Goal: Check status: Check status

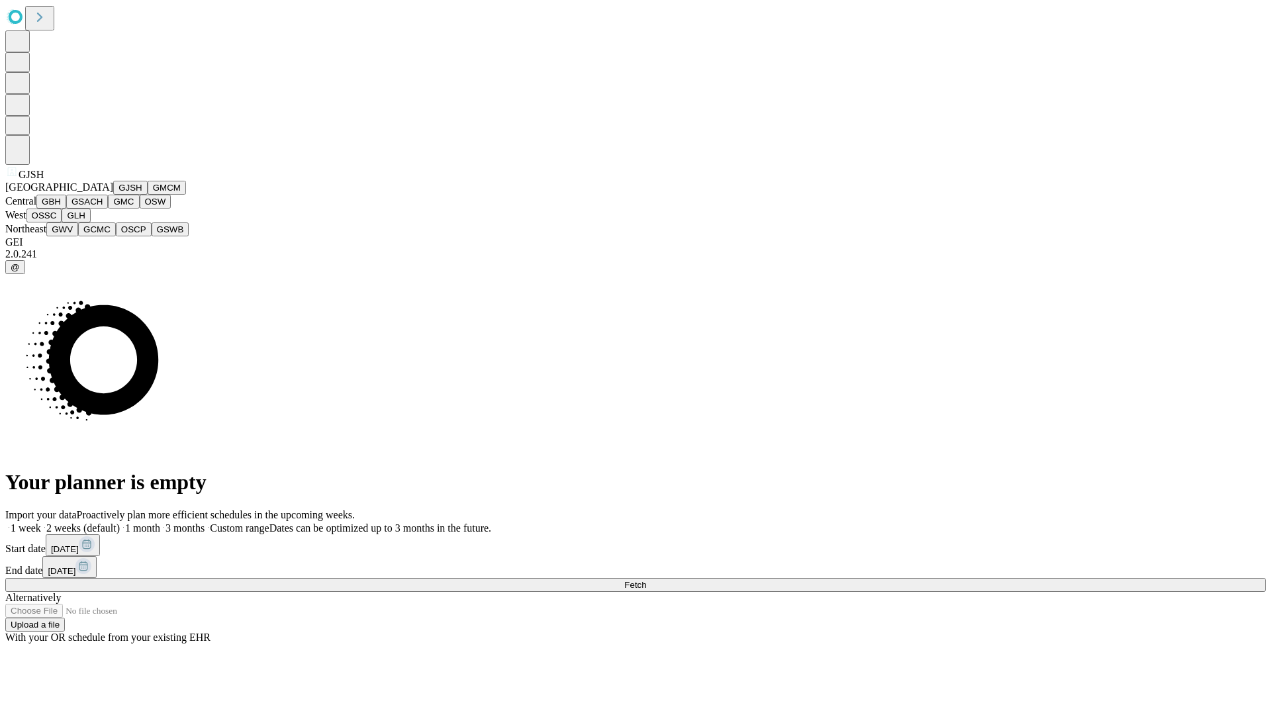
click at [113, 195] on button "GJSH" at bounding box center [130, 188] width 34 height 14
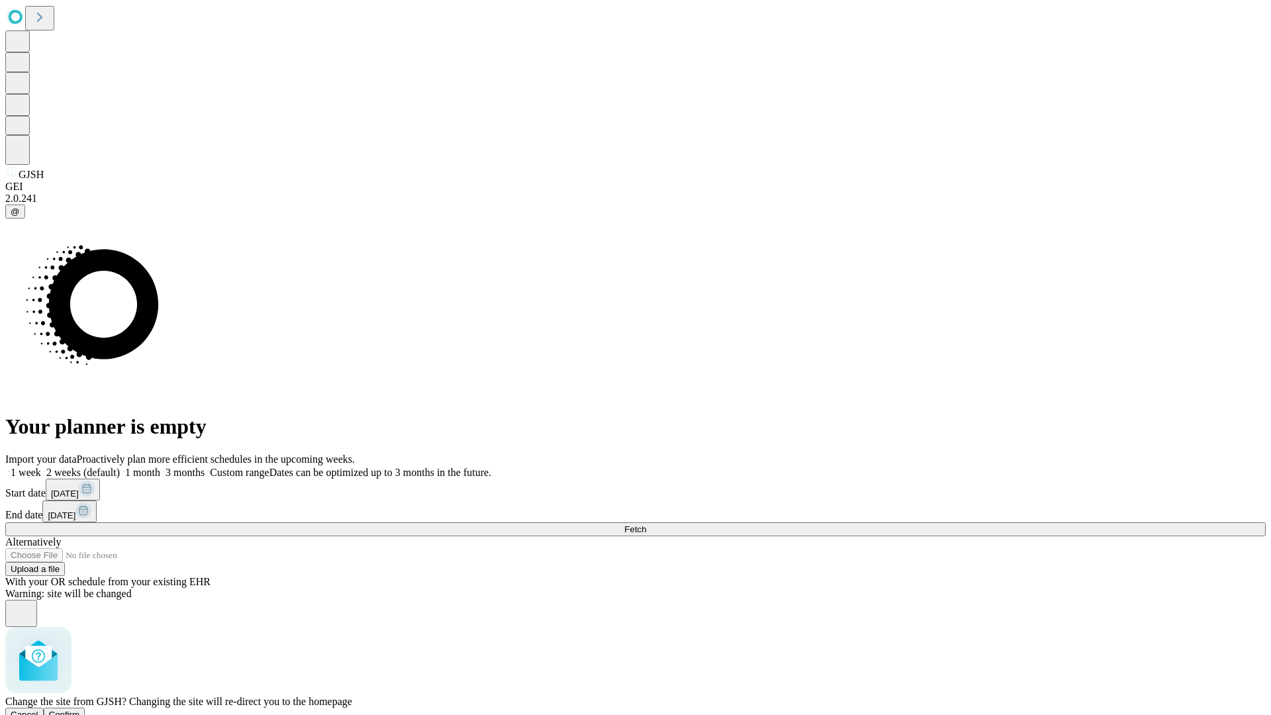
click at [80, 710] on span "Confirm" at bounding box center [64, 715] width 31 height 10
click at [41, 467] on label "1 week" at bounding box center [23, 472] width 36 height 11
click at [646, 524] on span "Fetch" at bounding box center [635, 529] width 22 height 10
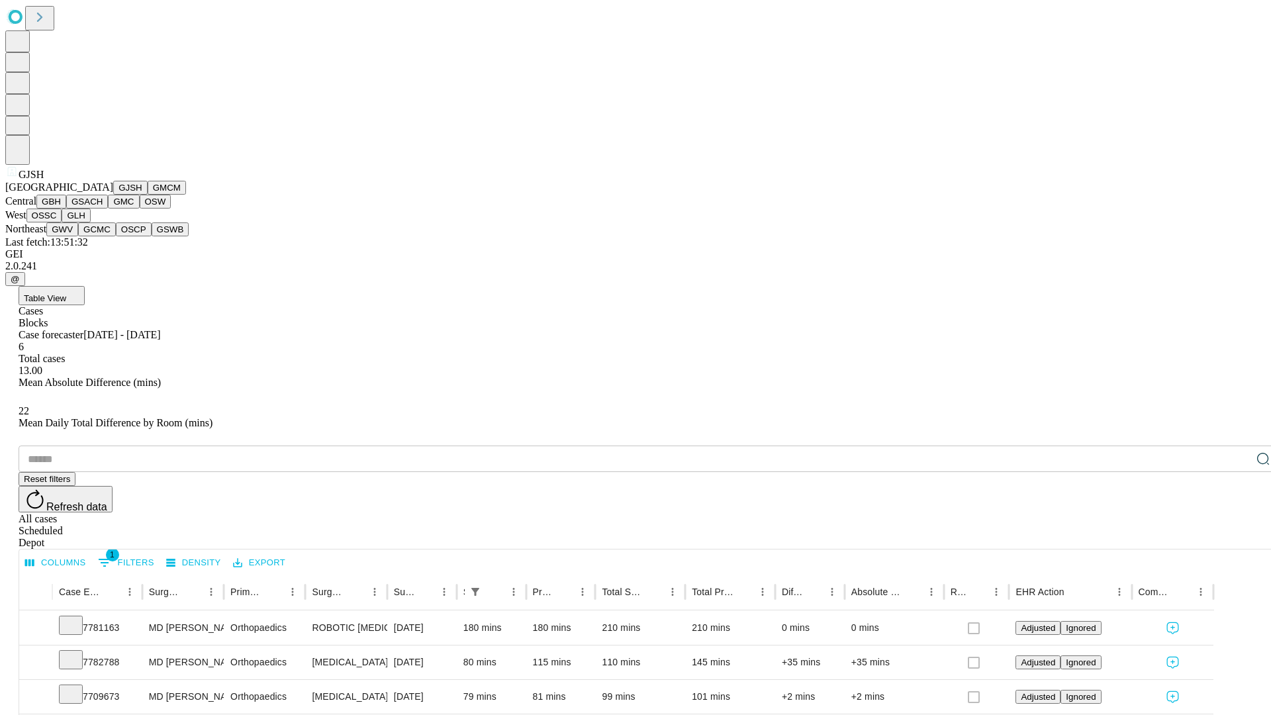
click at [148, 195] on button "GMCM" at bounding box center [167, 188] width 38 height 14
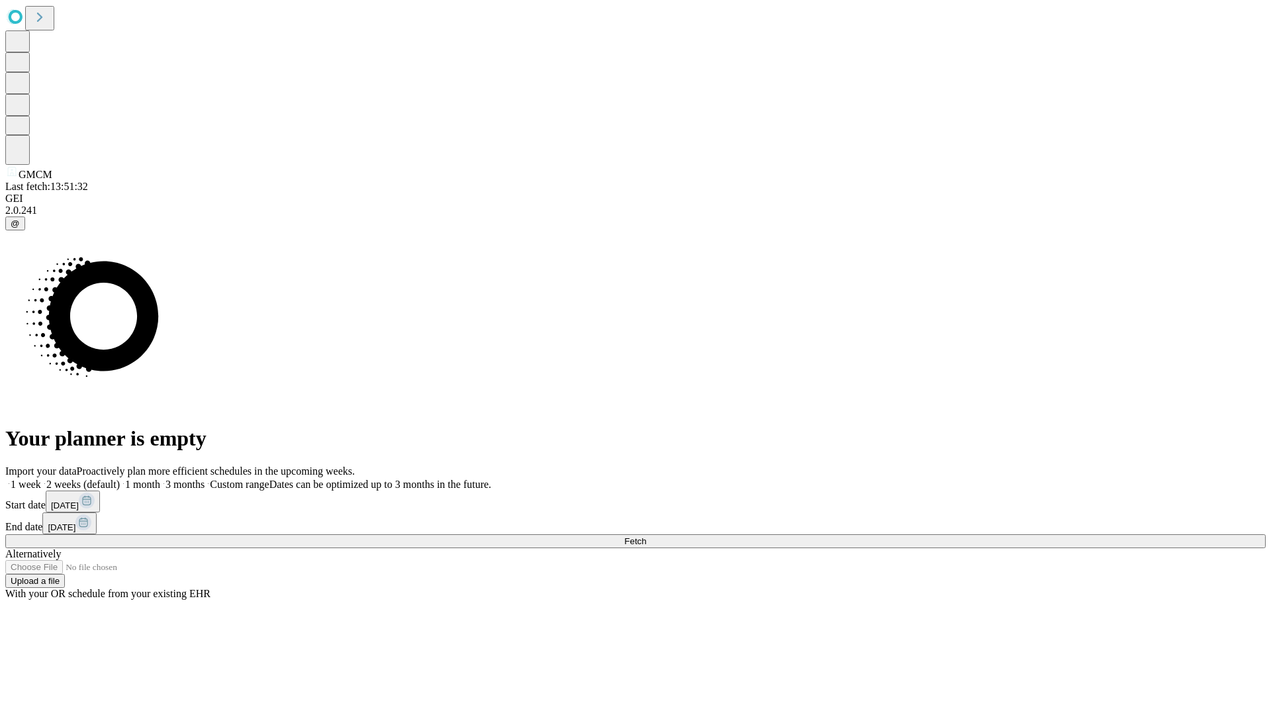
click at [646, 536] on span "Fetch" at bounding box center [635, 541] width 22 height 10
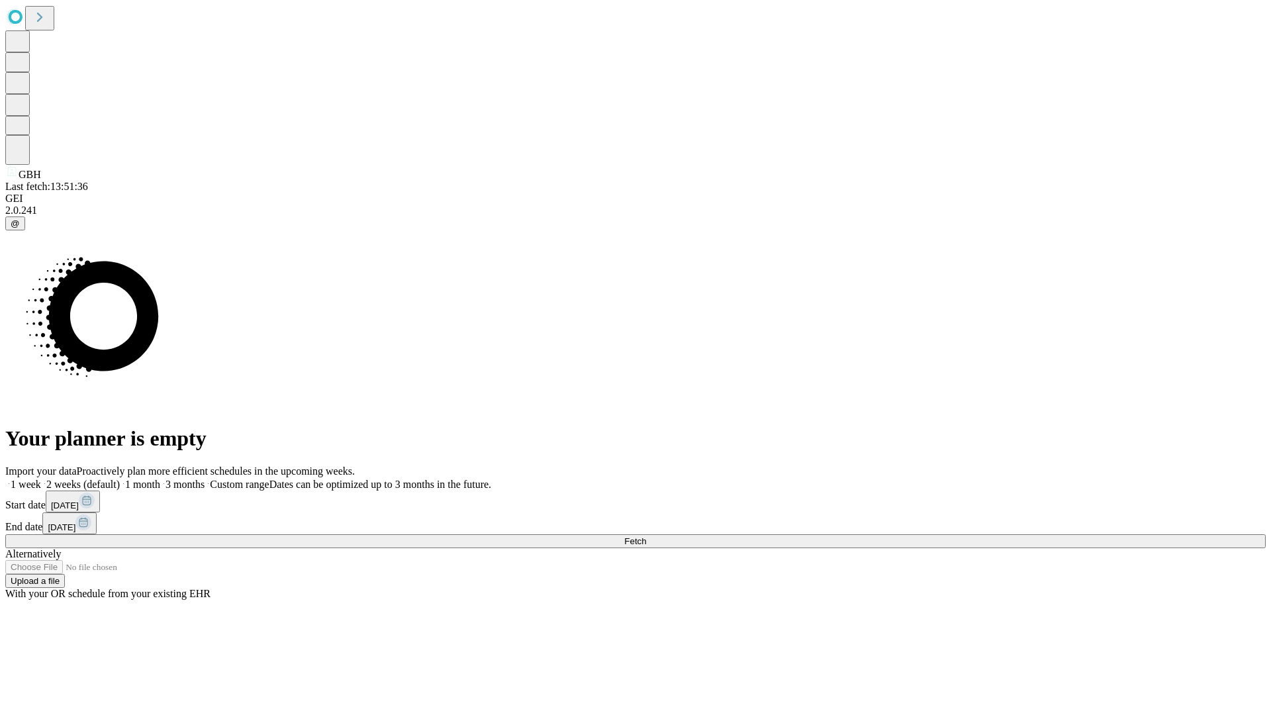
click at [646, 536] on span "Fetch" at bounding box center [635, 541] width 22 height 10
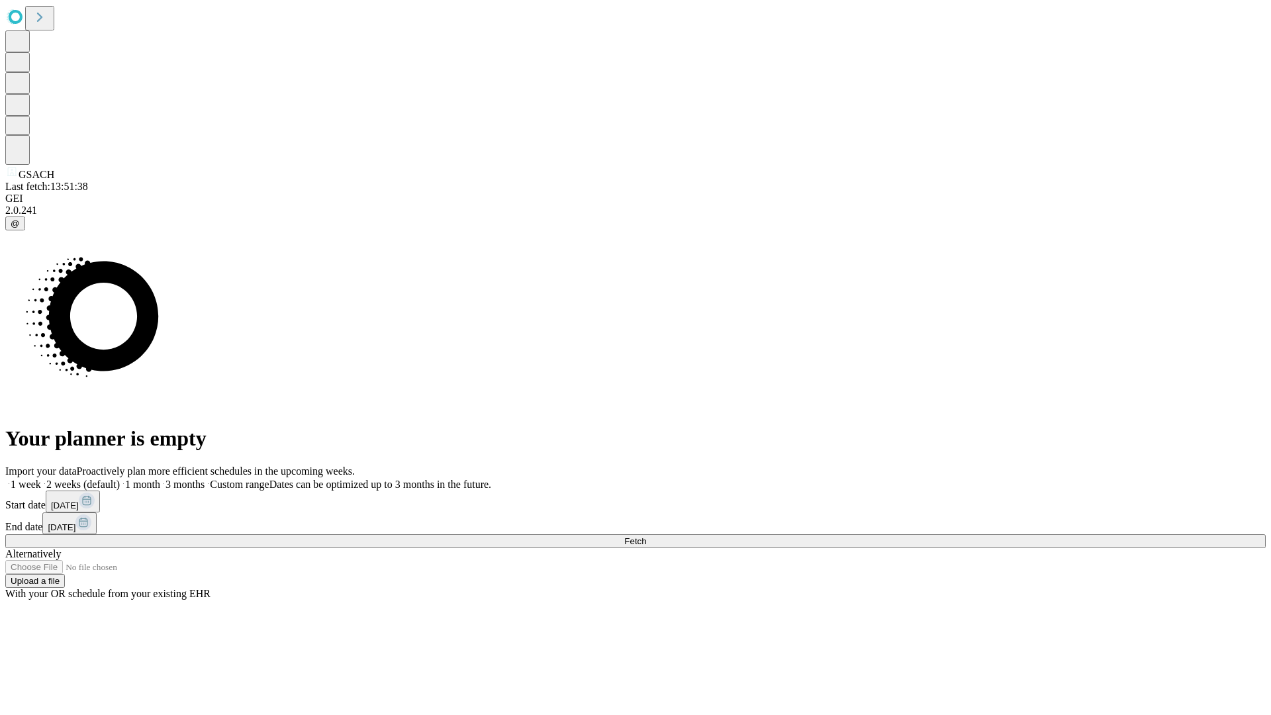
click at [41, 479] on label "1 week" at bounding box center [23, 484] width 36 height 11
click at [646, 536] on span "Fetch" at bounding box center [635, 541] width 22 height 10
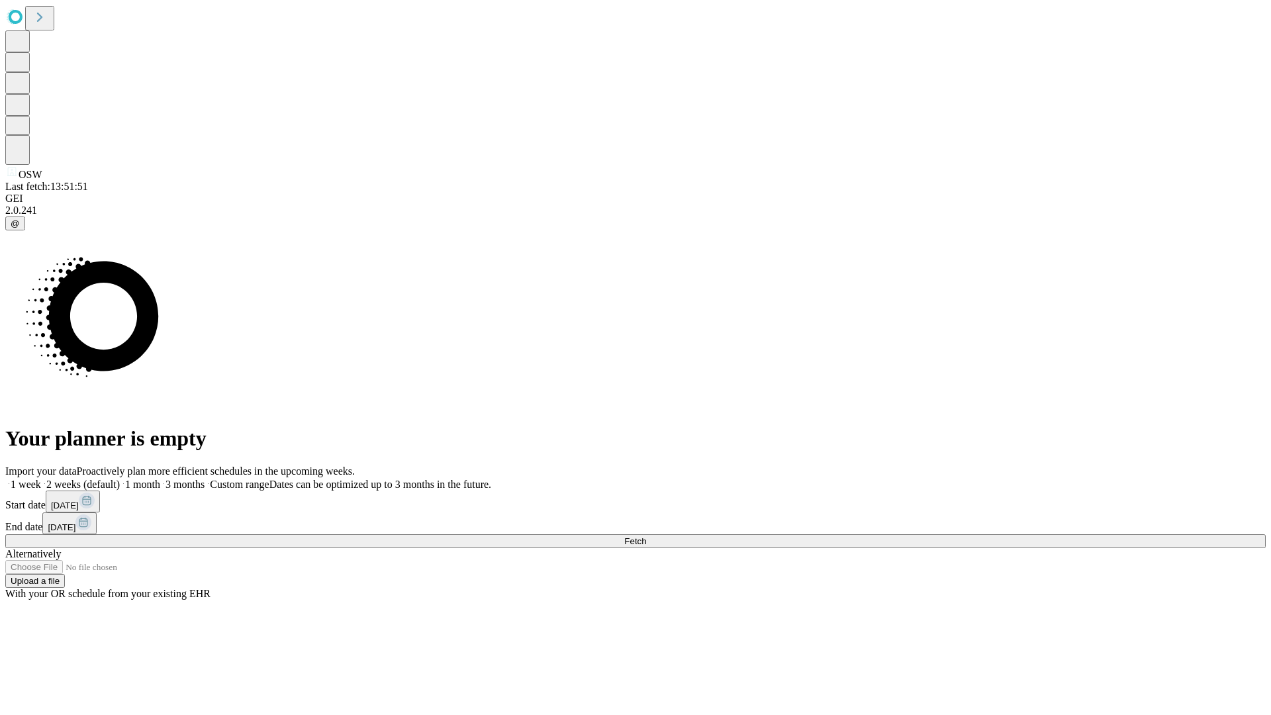
click at [41, 479] on label "1 week" at bounding box center [23, 484] width 36 height 11
click at [646, 536] on span "Fetch" at bounding box center [635, 541] width 22 height 10
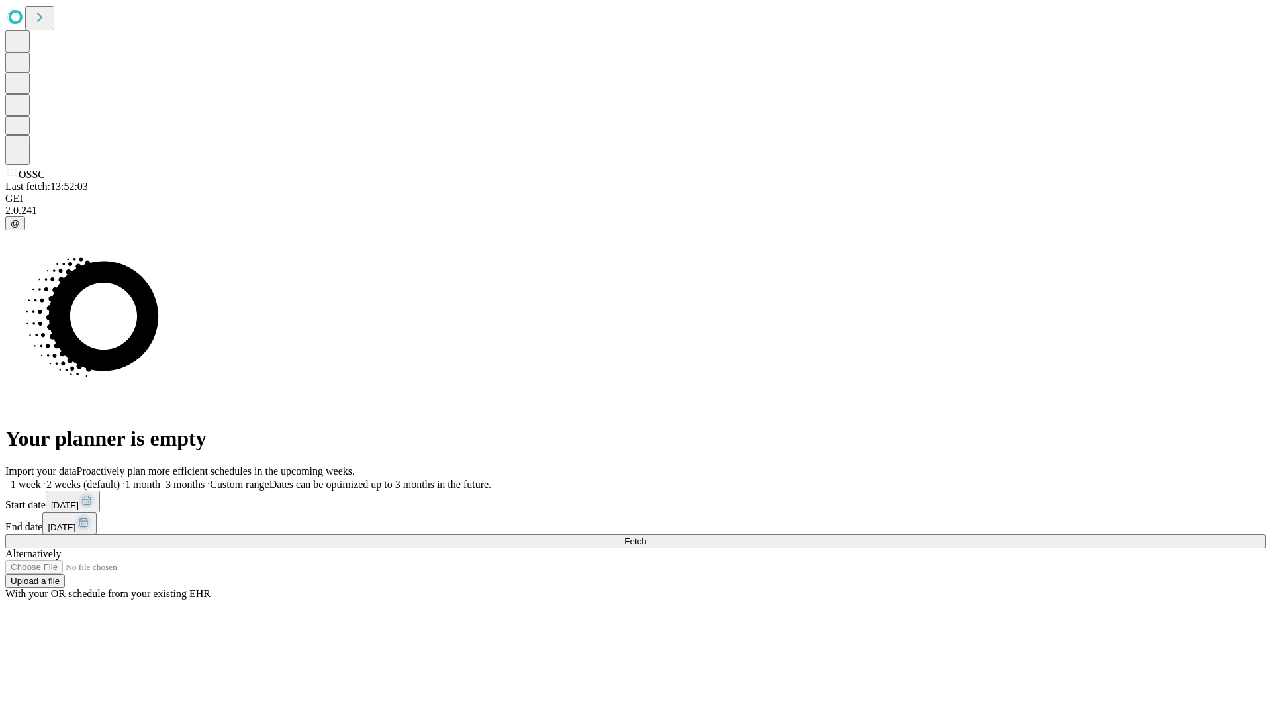
click at [41, 479] on label "1 week" at bounding box center [23, 484] width 36 height 11
click at [646, 536] on span "Fetch" at bounding box center [635, 541] width 22 height 10
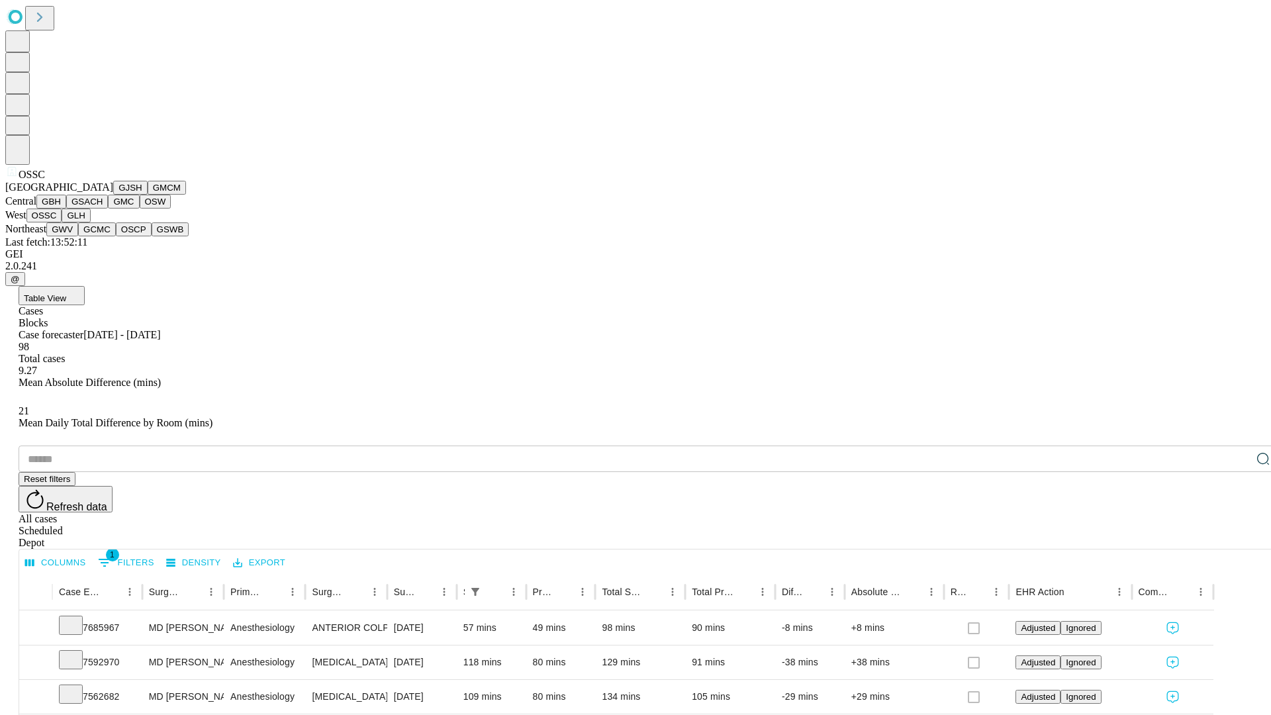
click at [90, 222] on button "GLH" at bounding box center [76, 215] width 28 height 14
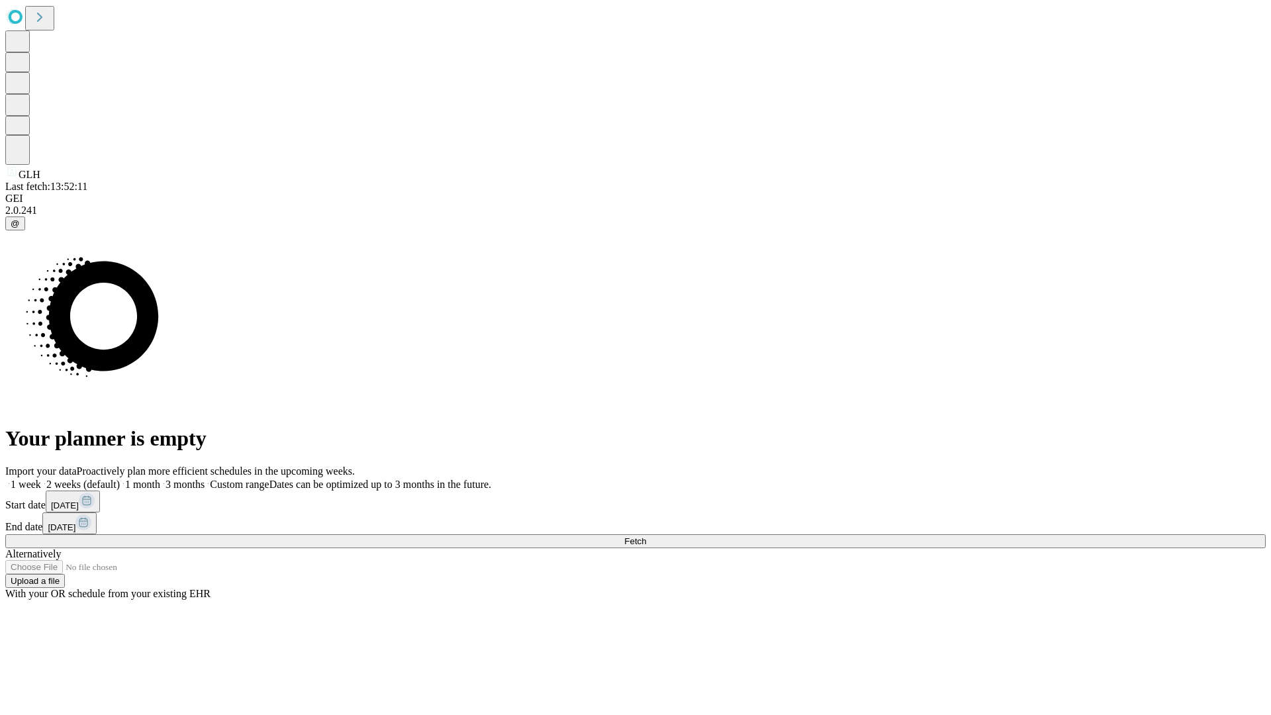
click at [41, 479] on label "1 week" at bounding box center [23, 484] width 36 height 11
click at [646, 536] on span "Fetch" at bounding box center [635, 541] width 22 height 10
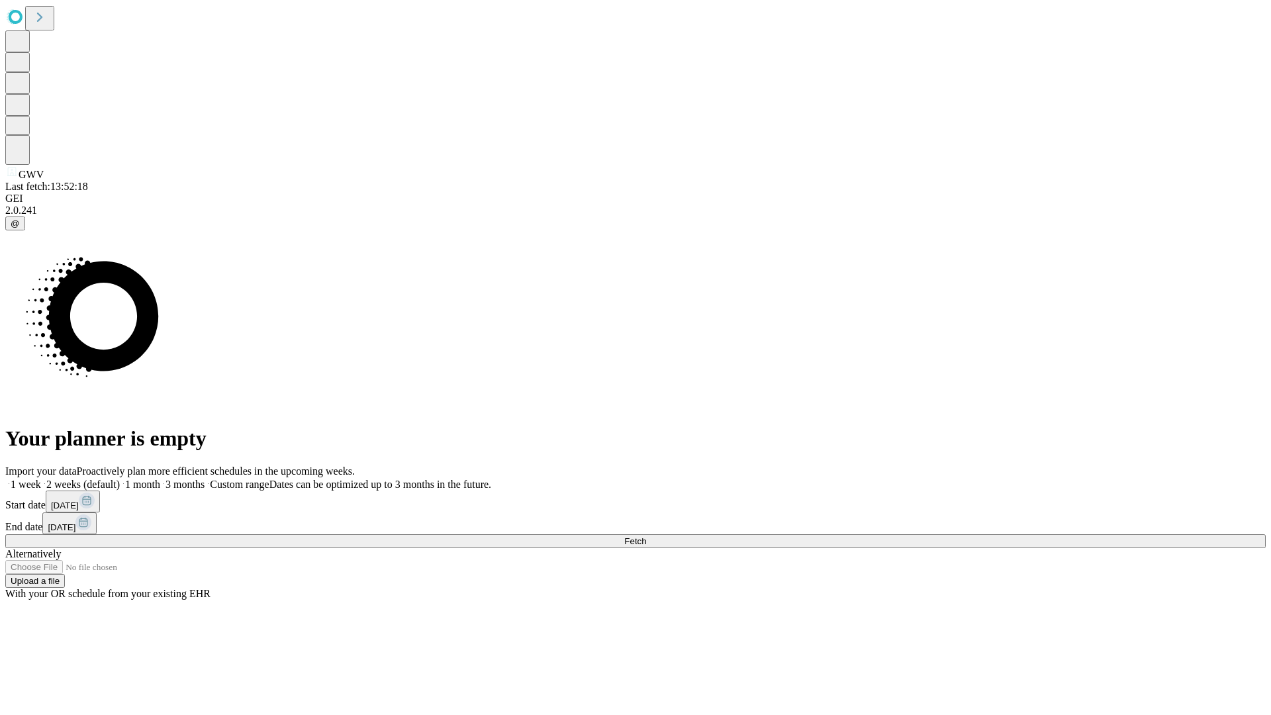
click at [646, 536] on span "Fetch" at bounding box center [635, 541] width 22 height 10
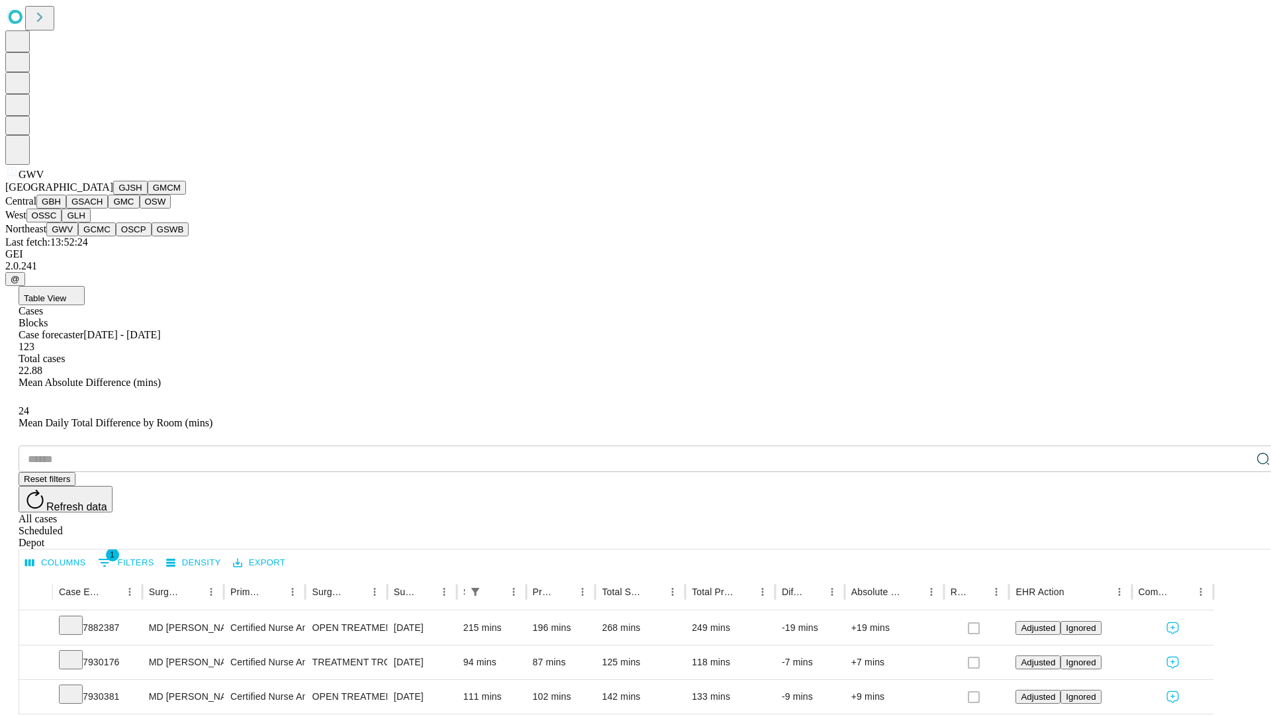
click at [103, 236] on button "GCMC" at bounding box center [97, 229] width 38 height 14
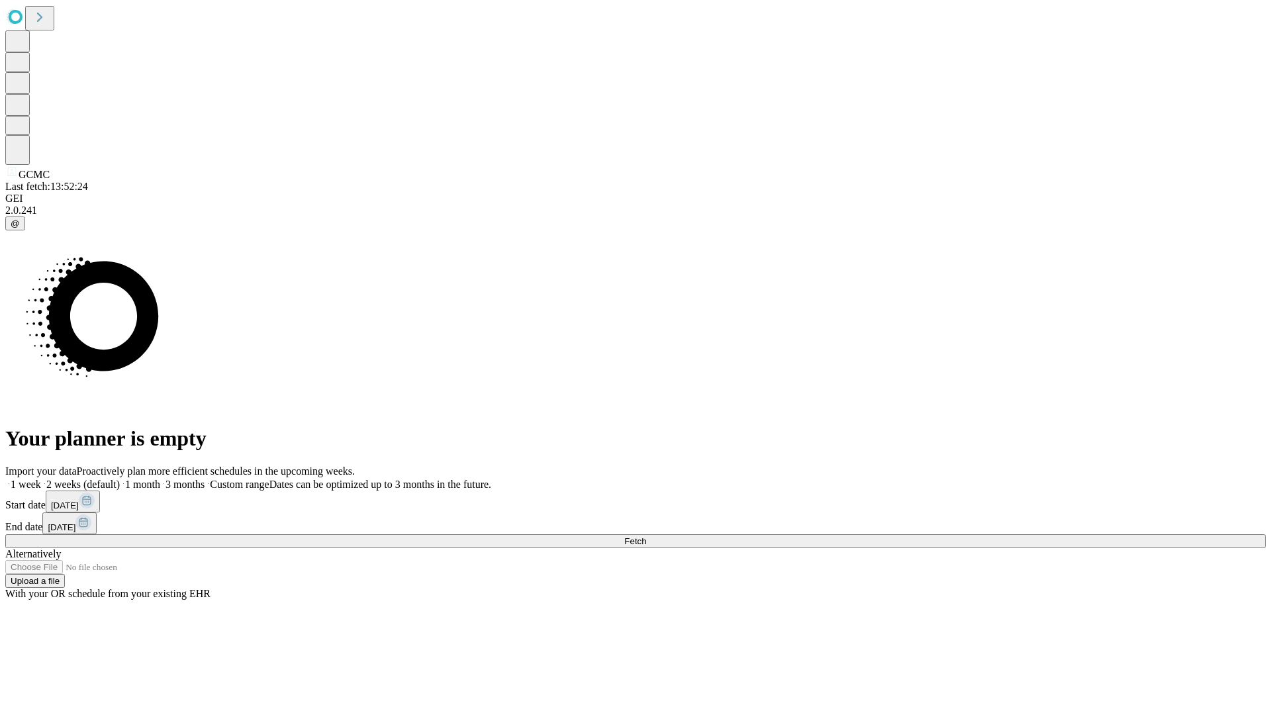
click at [41, 479] on label "1 week" at bounding box center [23, 484] width 36 height 11
click at [646, 536] on span "Fetch" at bounding box center [635, 541] width 22 height 10
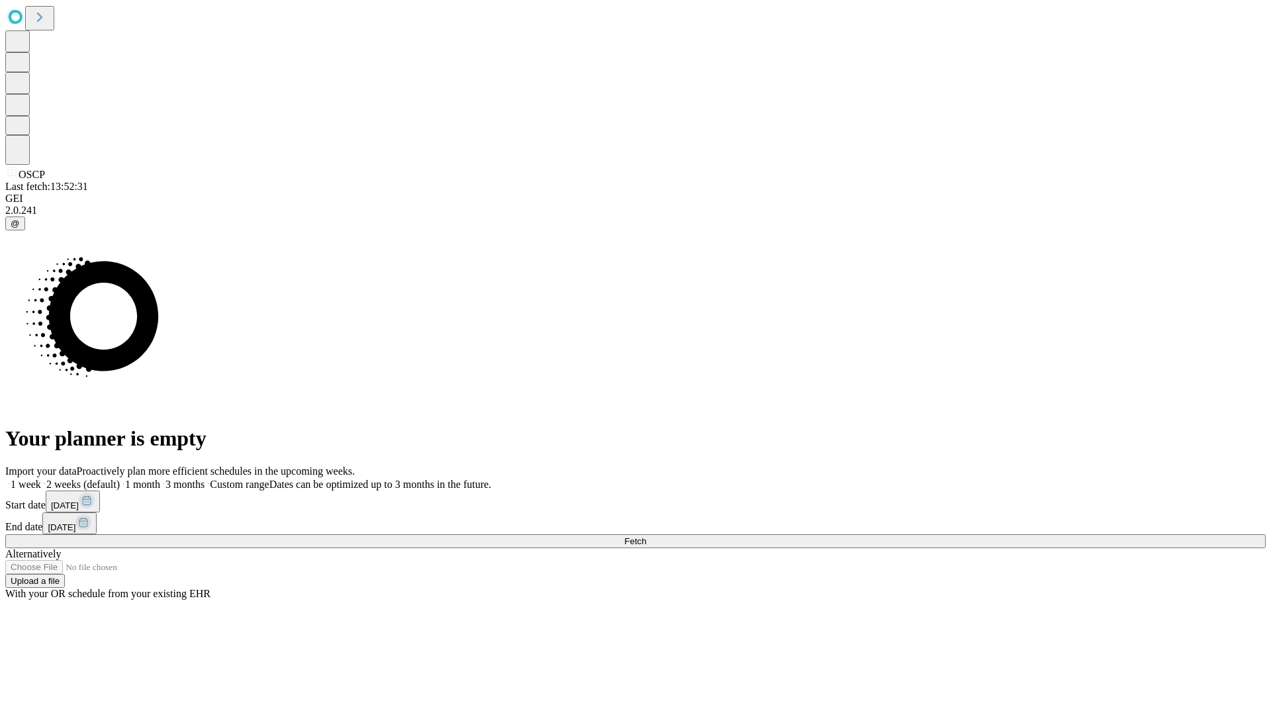
click at [41, 479] on label "1 week" at bounding box center [23, 484] width 36 height 11
click at [646, 536] on span "Fetch" at bounding box center [635, 541] width 22 height 10
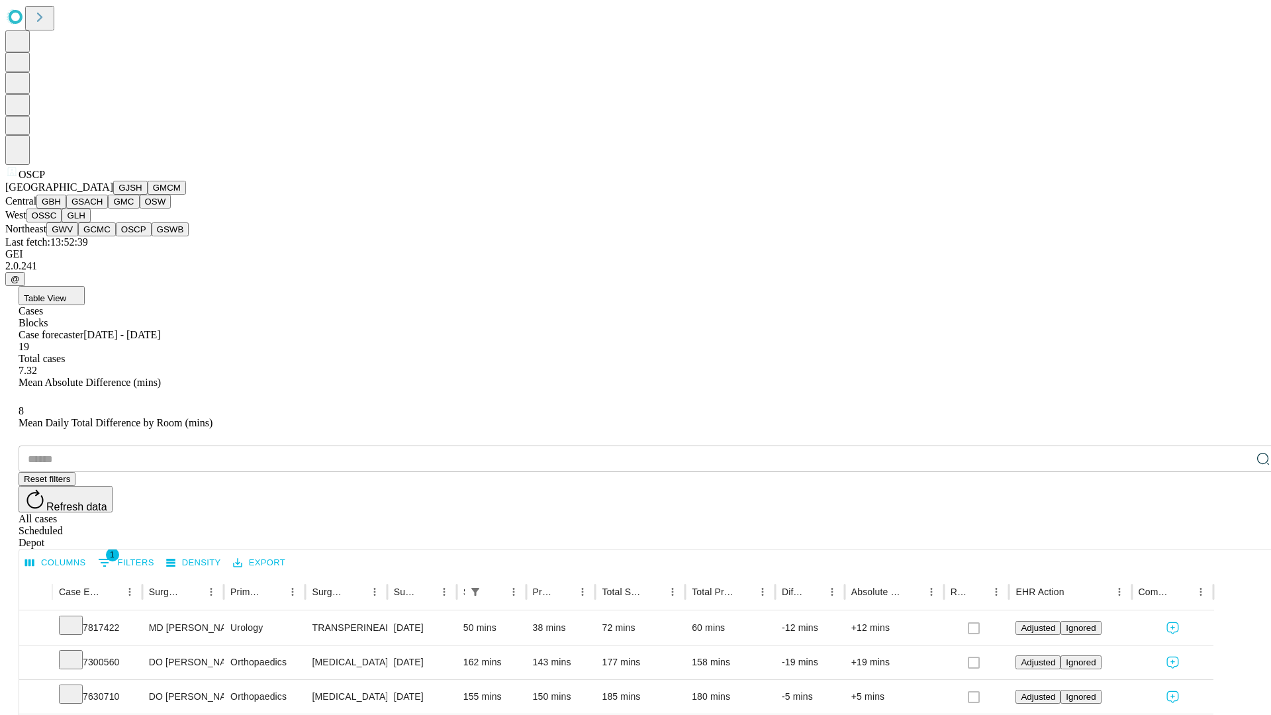
click at [152, 236] on button "GSWB" at bounding box center [171, 229] width 38 height 14
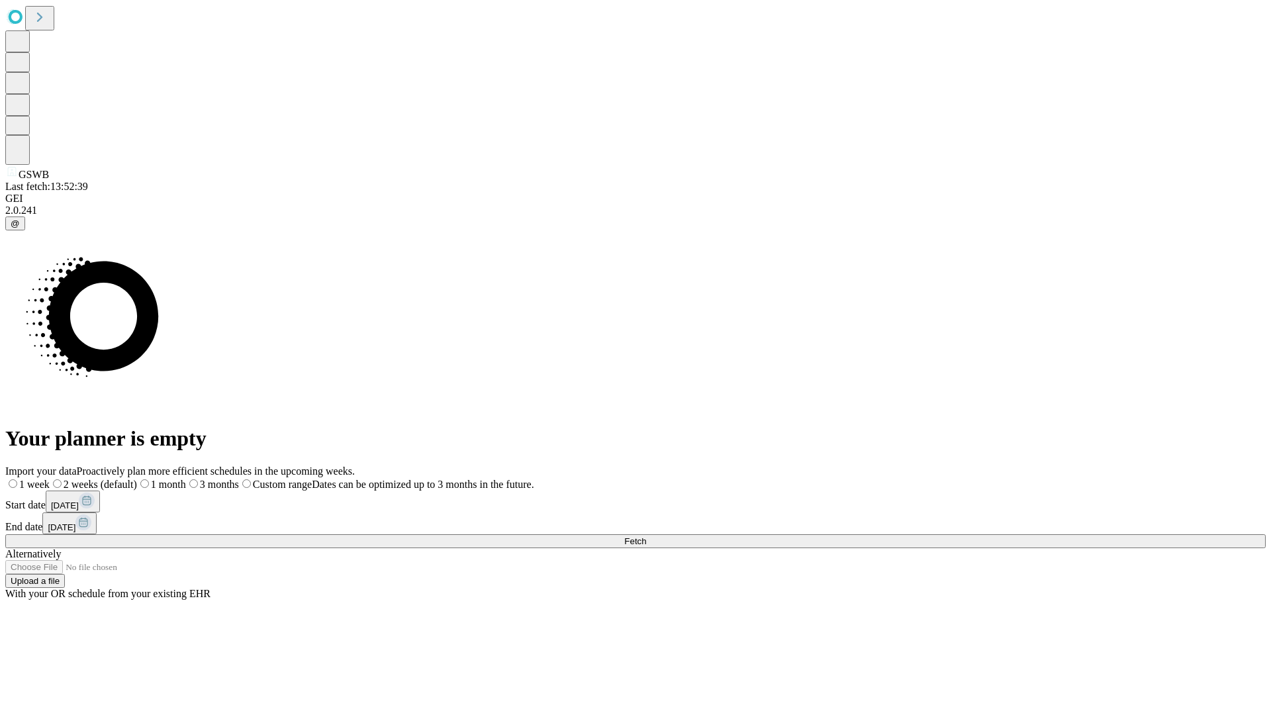
click at [646, 536] on span "Fetch" at bounding box center [635, 541] width 22 height 10
